Goal: Transaction & Acquisition: Purchase product/service

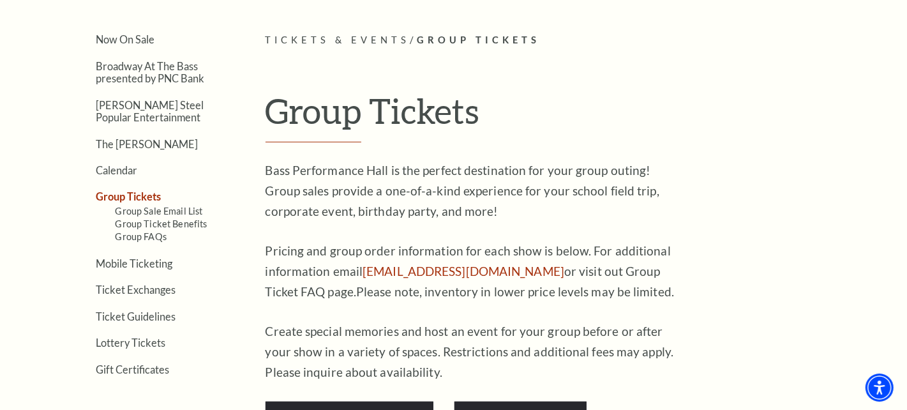
scroll to position [255, 0]
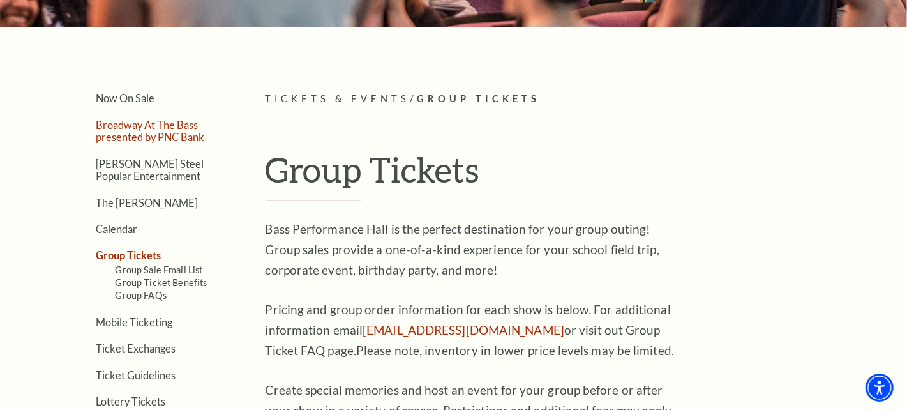
click at [183, 132] on link "Broadway At The Bass presented by PNC Bank" at bounding box center [150, 131] width 109 height 24
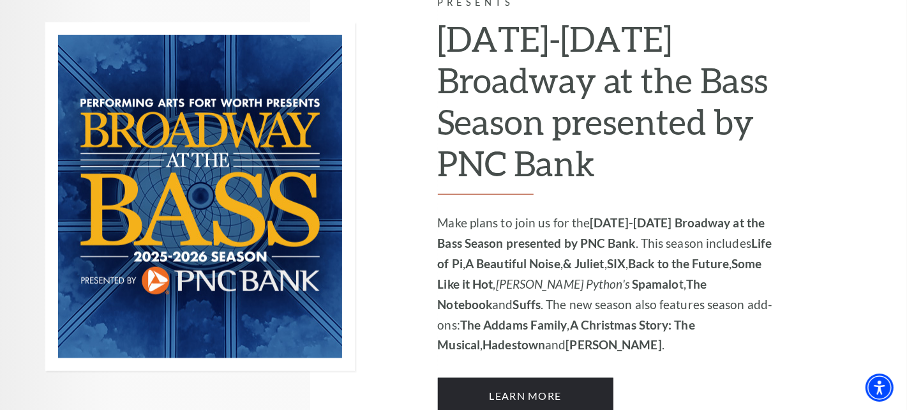
scroll to position [830, 0]
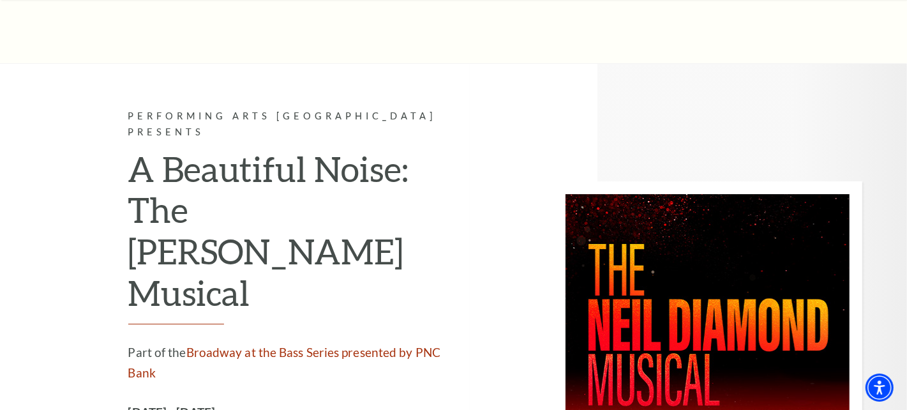
scroll to position [3000, 0]
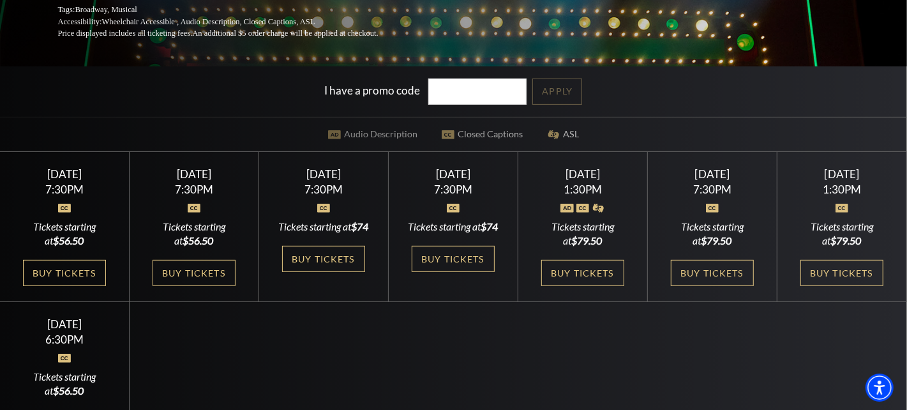
scroll to position [255, 0]
click at [595, 285] on link "Buy Tickets" at bounding box center [582, 272] width 83 height 26
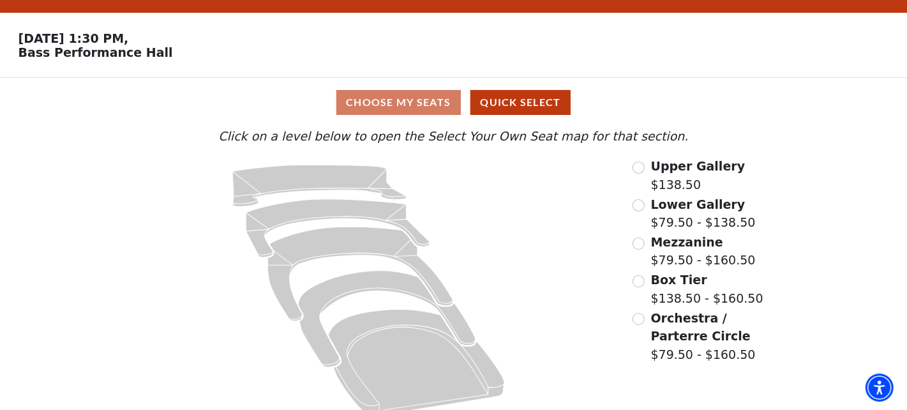
scroll to position [44, 0]
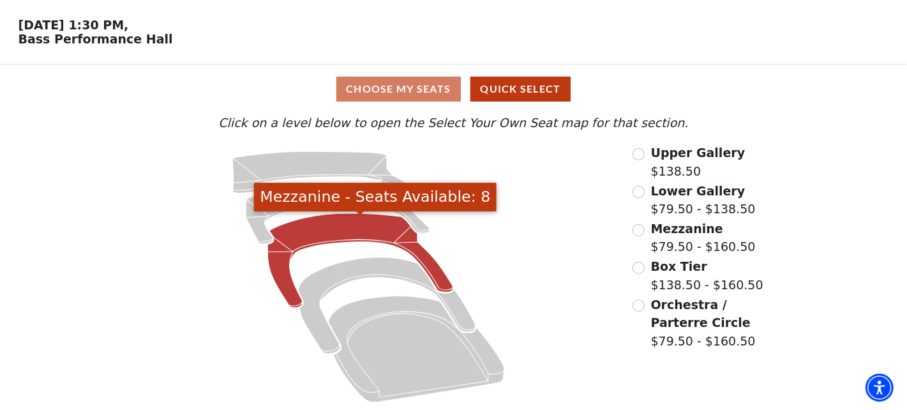
click at [345, 230] on icon "Mezzanine - Seats Available: 8" at bounding box center [361, 260] width 186 height 94
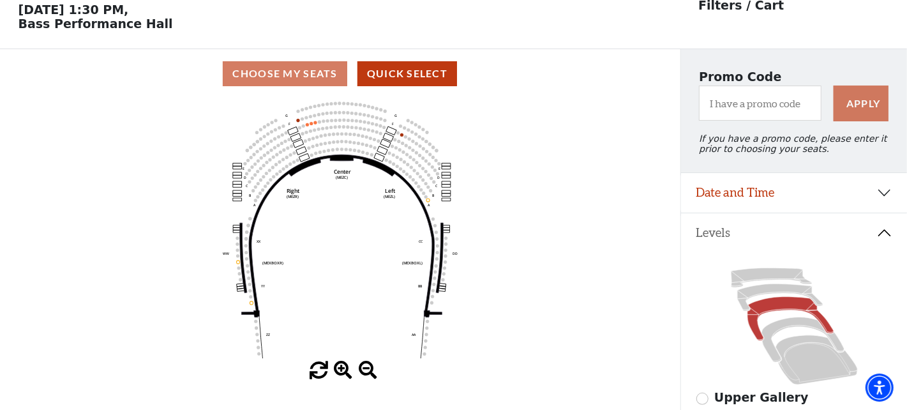
scroll to position [59, 0]
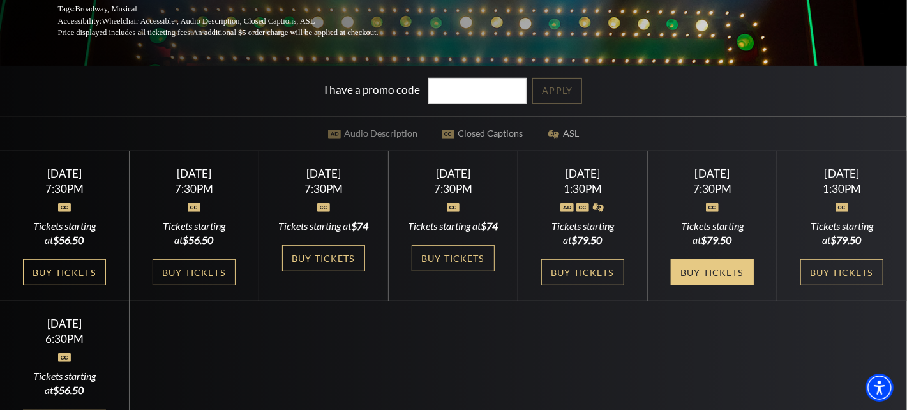
click at [702, 284] on link "Buy Tickets" at bounding box center [712, 272] width 83 height 26
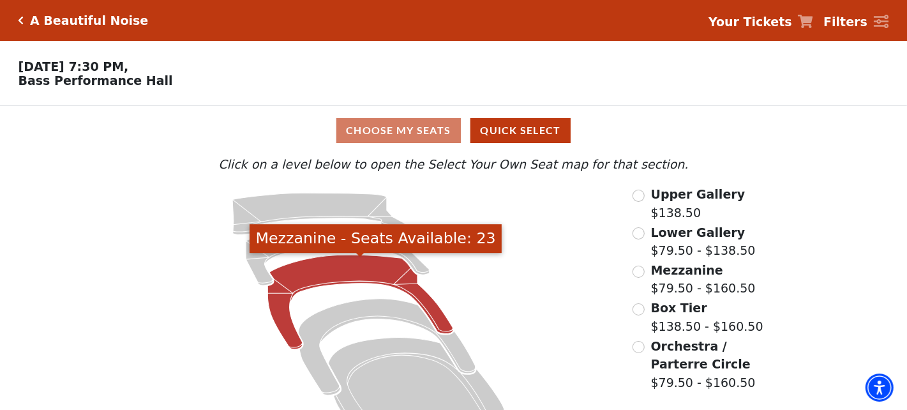
click at [363, 273] on icon "Mezzanine - Seats Available: 23" at bounding box center [361, 302] width 186 height 94
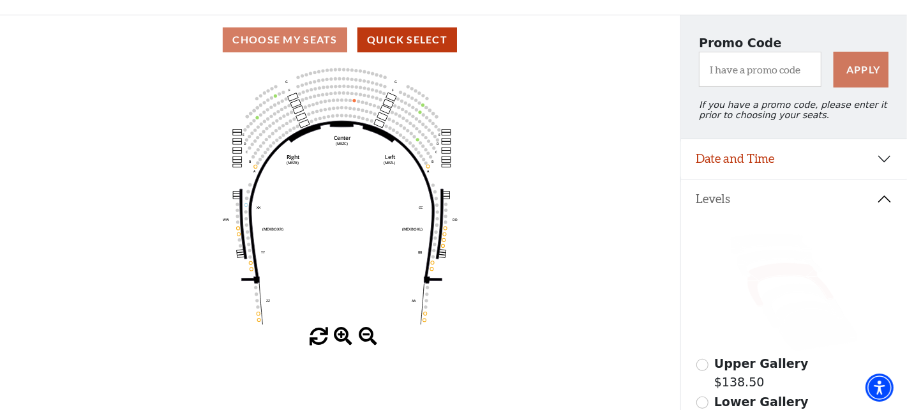
scroll to position [191, 0]
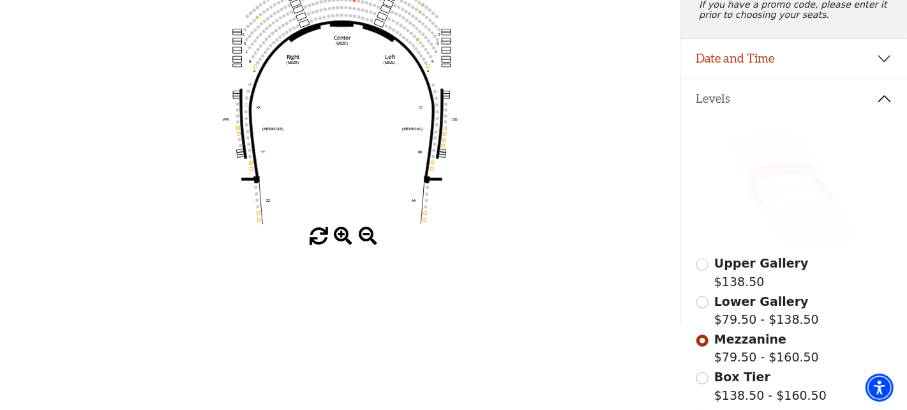
click at [350, 238] on span at bounding box center [343, 236] width 19 height 19
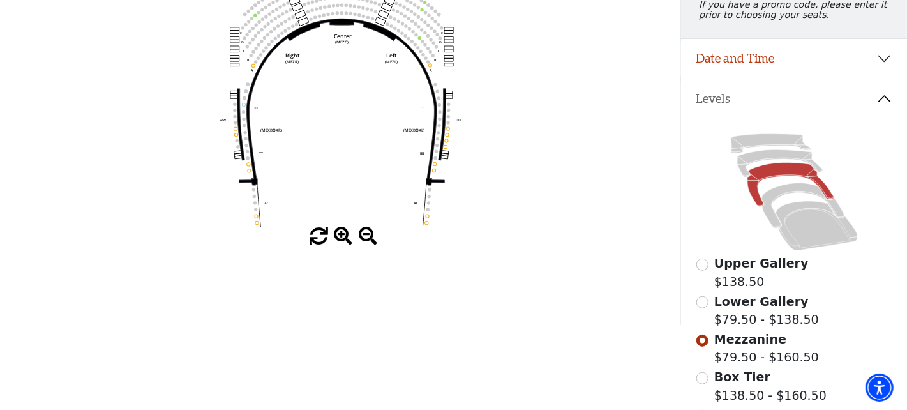
click at [351, 238] on span at bounding box center [343, 236] width 19 height 19
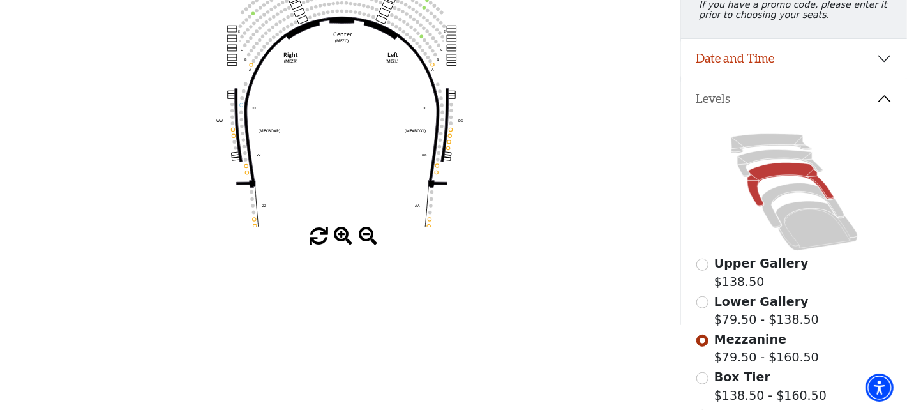
click at [351, 238] on span at bounding box center [343, 236] width 19 height 19
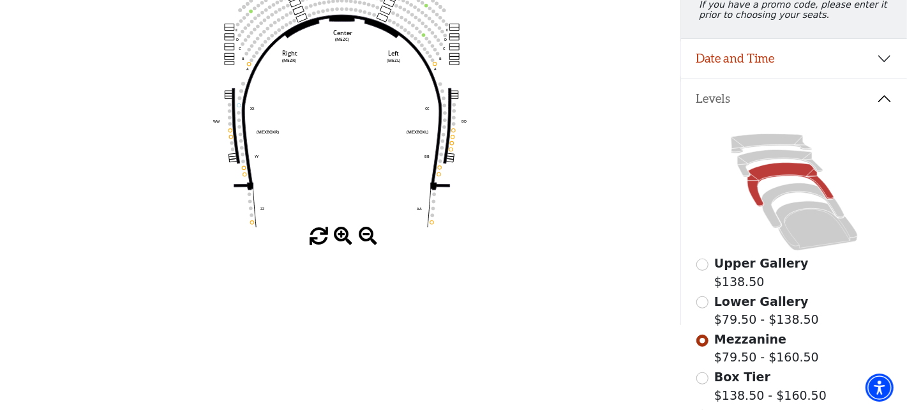
click at [350, 238] on span at bounding box center [343, 236] width 19 height 19
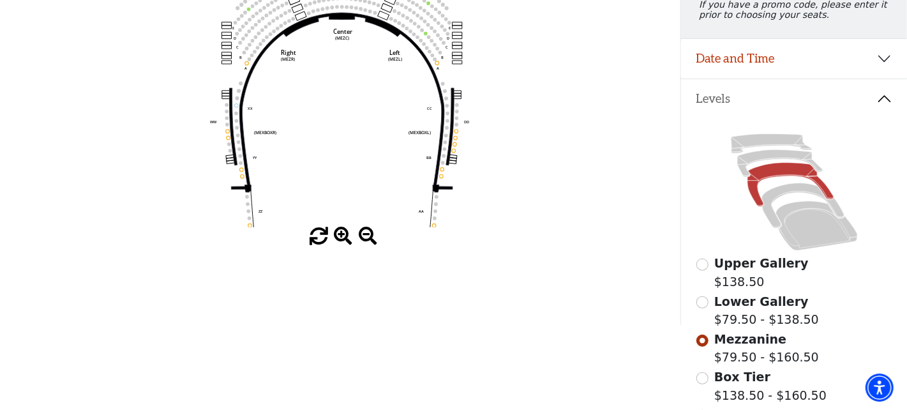
click at [350, 238] on span at bounding box center [343, 236] width 19 height 19
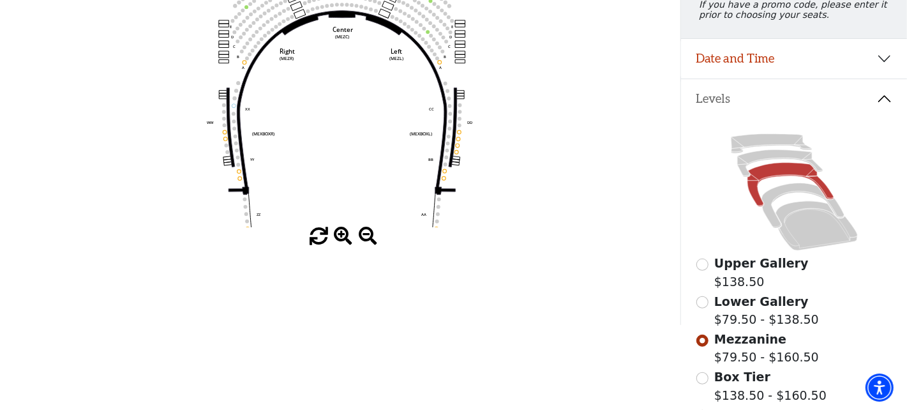
click at [350, 238] on span at bounding box center [343, 236] width 19 height 19
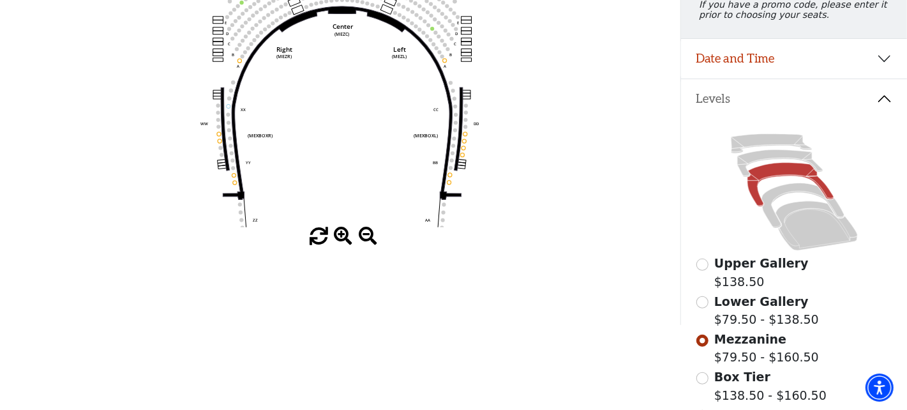
click at [350, 238] on span at bounding box center [343, 236] width 19 height 19
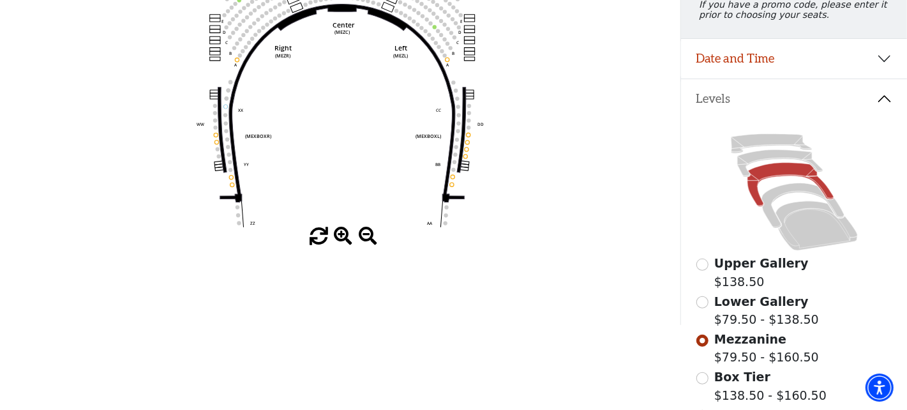
click at [350, 238] on span at bounding box center [343, 236] width 19 height 19
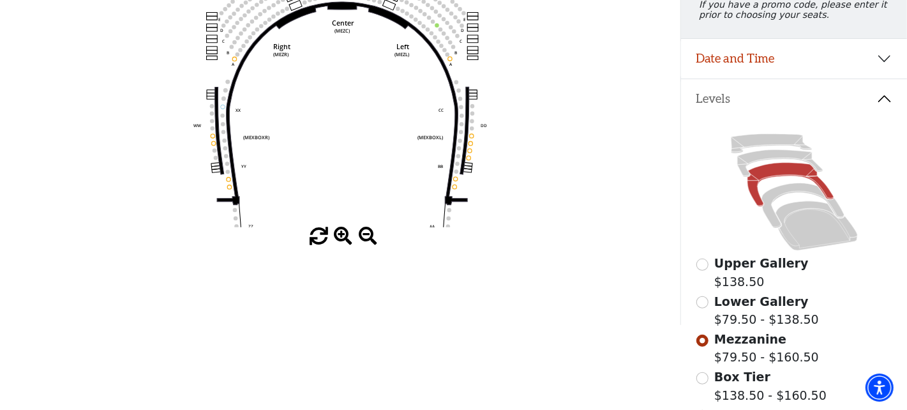
click at [350, 238] on span at bounding box center [343, 236] width 19 height 19
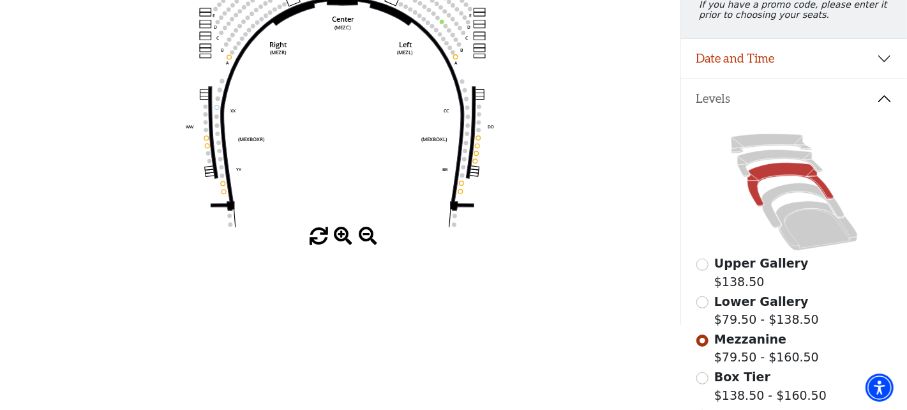
click at [350, 238] on span at bounding box center [343, 236] width 19 height 19
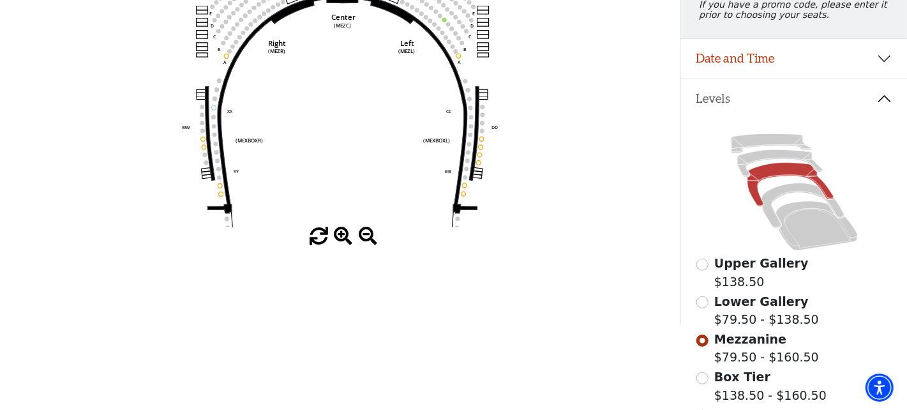
click at [350, 238] on span at bounding box center [343, 236] width 19 height 19
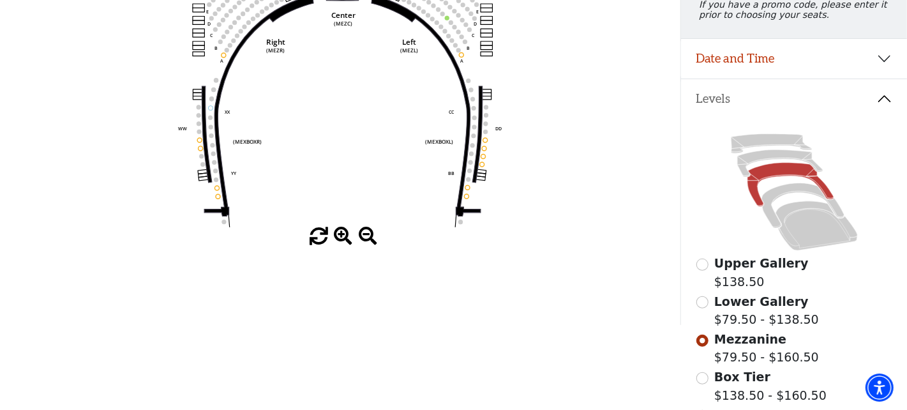
click at [350, 238] on span at bounding box center [343, 236] width 19 height 19
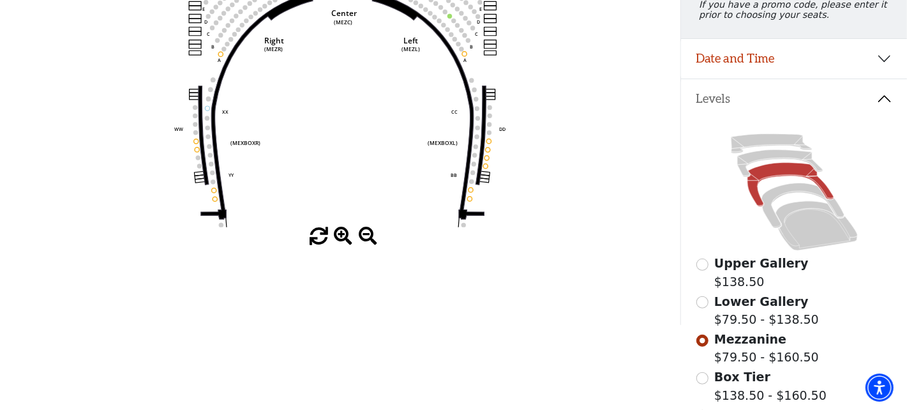
click at [350, 238] on span at bounding box center [343, 236] width 19 height 19
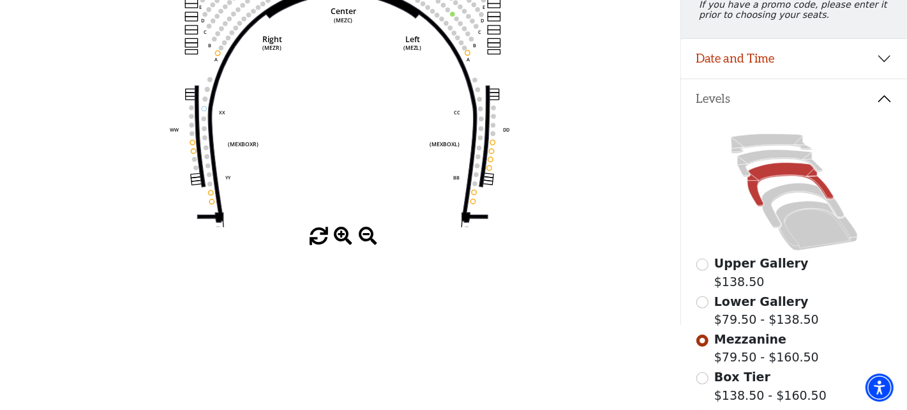
click at [350, 238] on span at bounding box center [343, 236] width 19 height 19
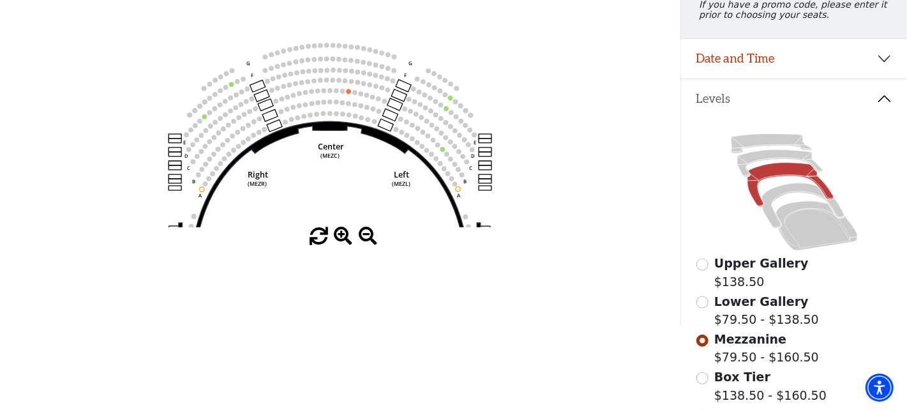
drag, startPoint x: 296, startPoint y: 48, endPoint x: 283, endPoint y: 185, distance: 137.9
click at [283, 185] on icon "Center (MEZC) Right (MEZR) Left (MEZL) (MEXBOXR) (MEXBOXL) XX WW CC DD YY BB ZZ…" at bounding box center [340, 95] width 612 height 263
